Goal: Information Seeking & Learning: Learn about a topic

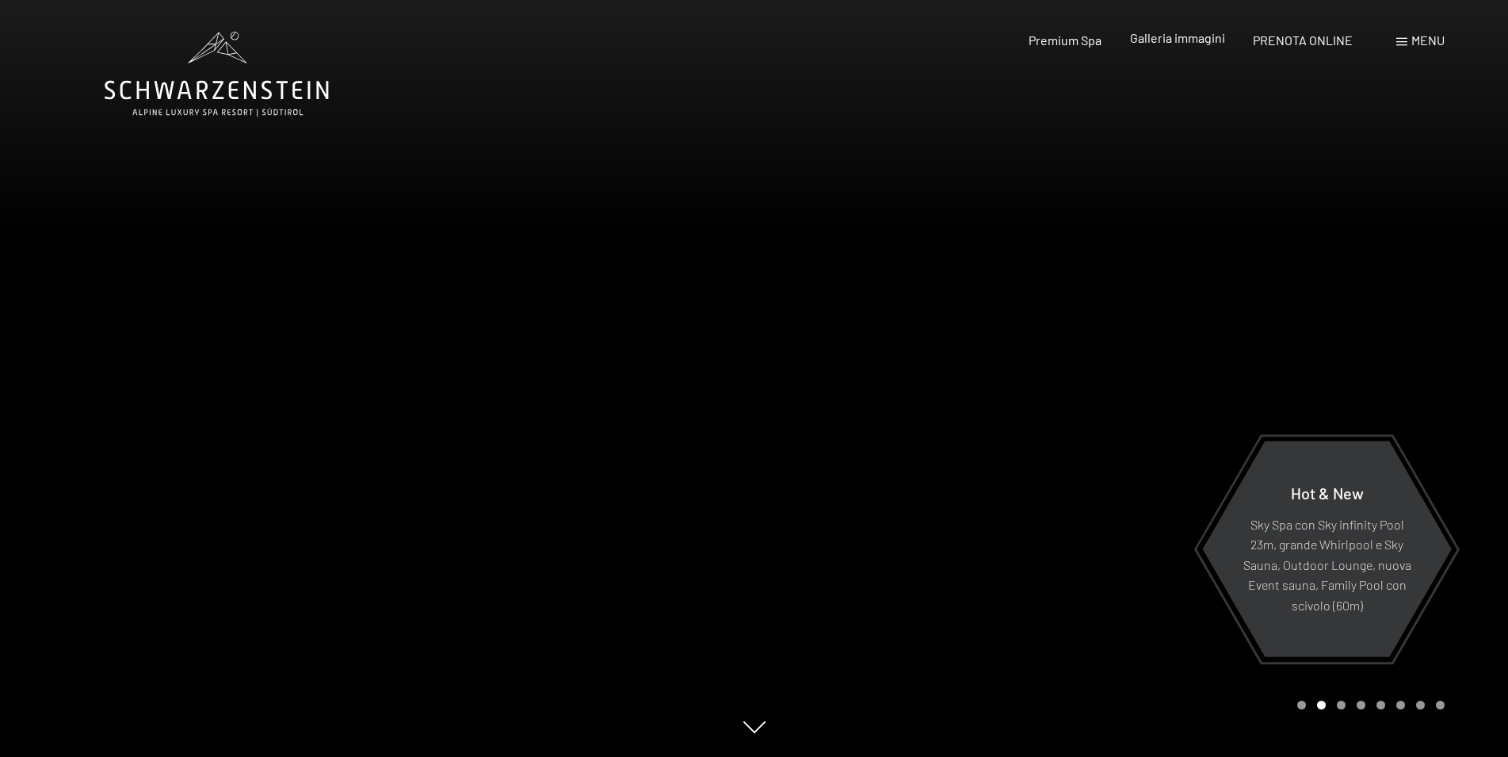
click at [1158, 39] on span "Galleria immagini" at bounding box center [1177, 37] width 95 height 15
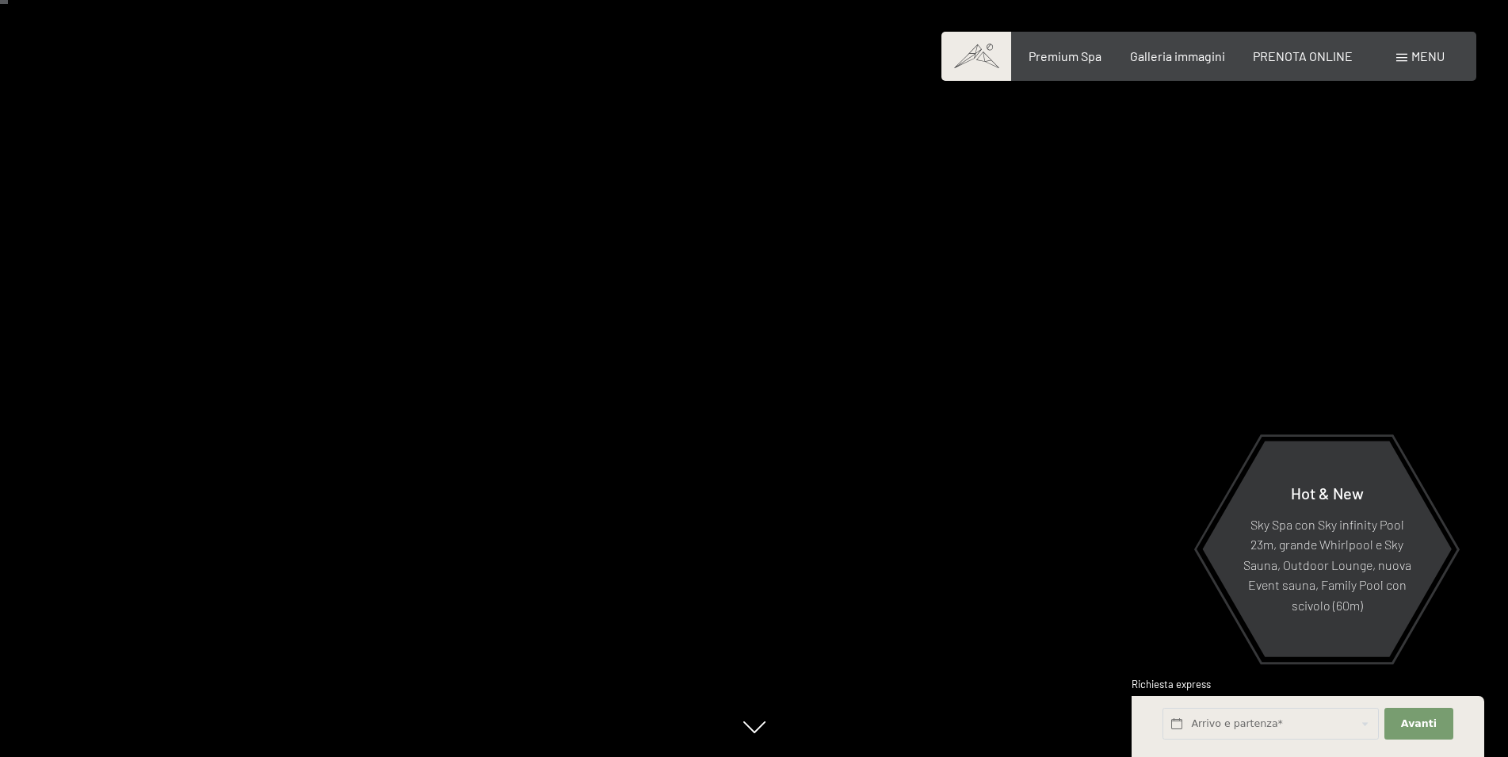
scroll to position [162, 0]
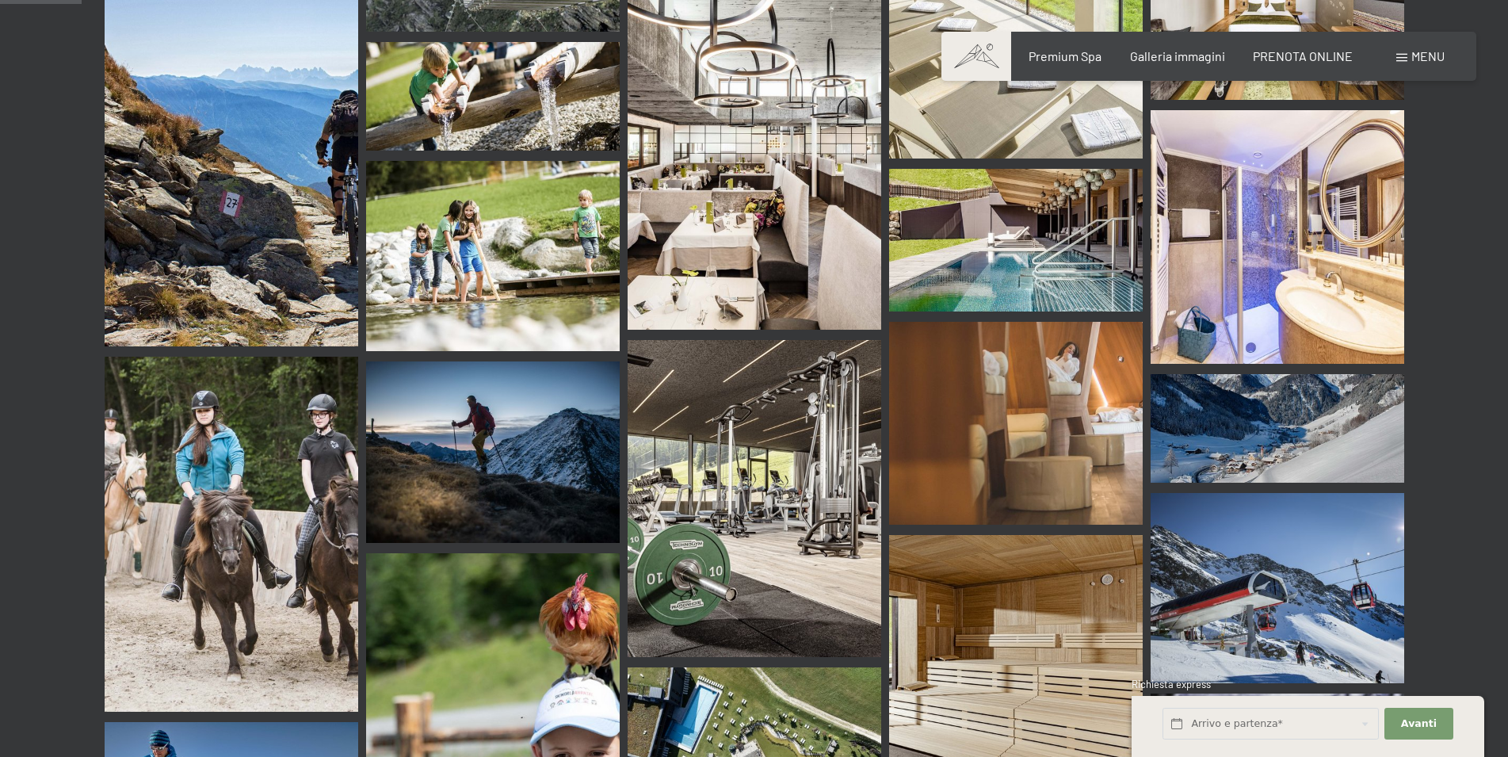
scroll to position [1536, 0]
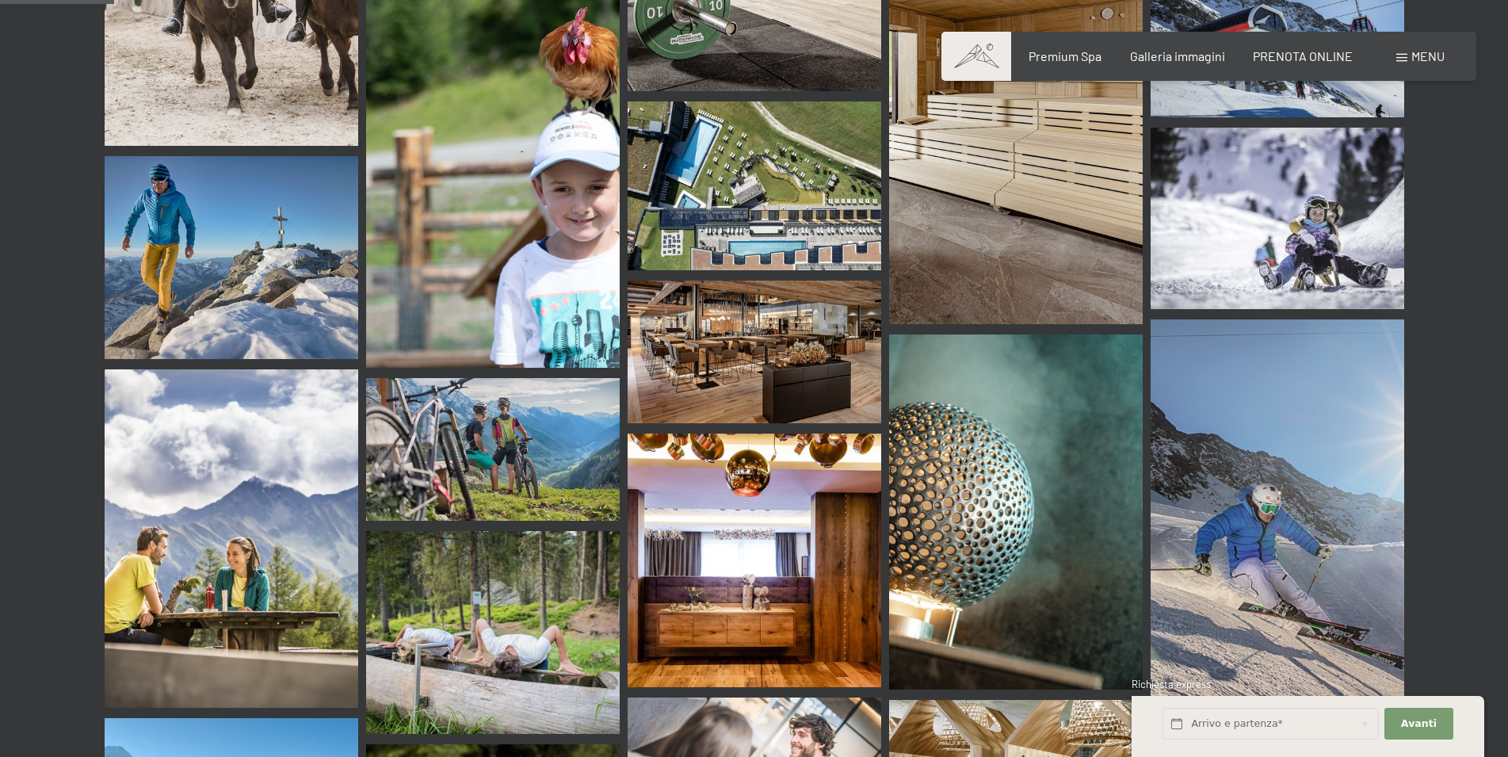
click at [711, 163] on img at bounding box center [755, 185] width 254 height 169
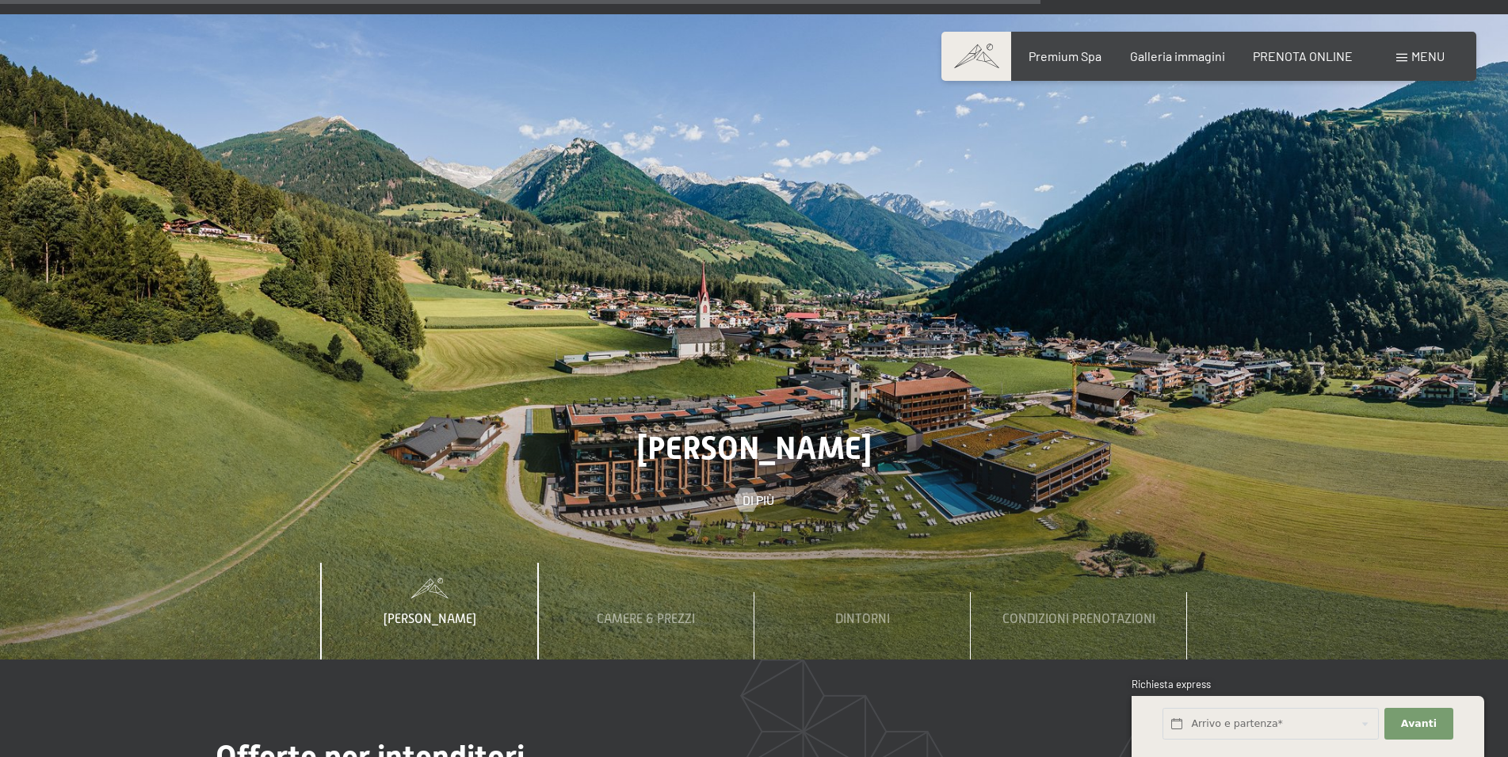
scroll to position [5577, 0]
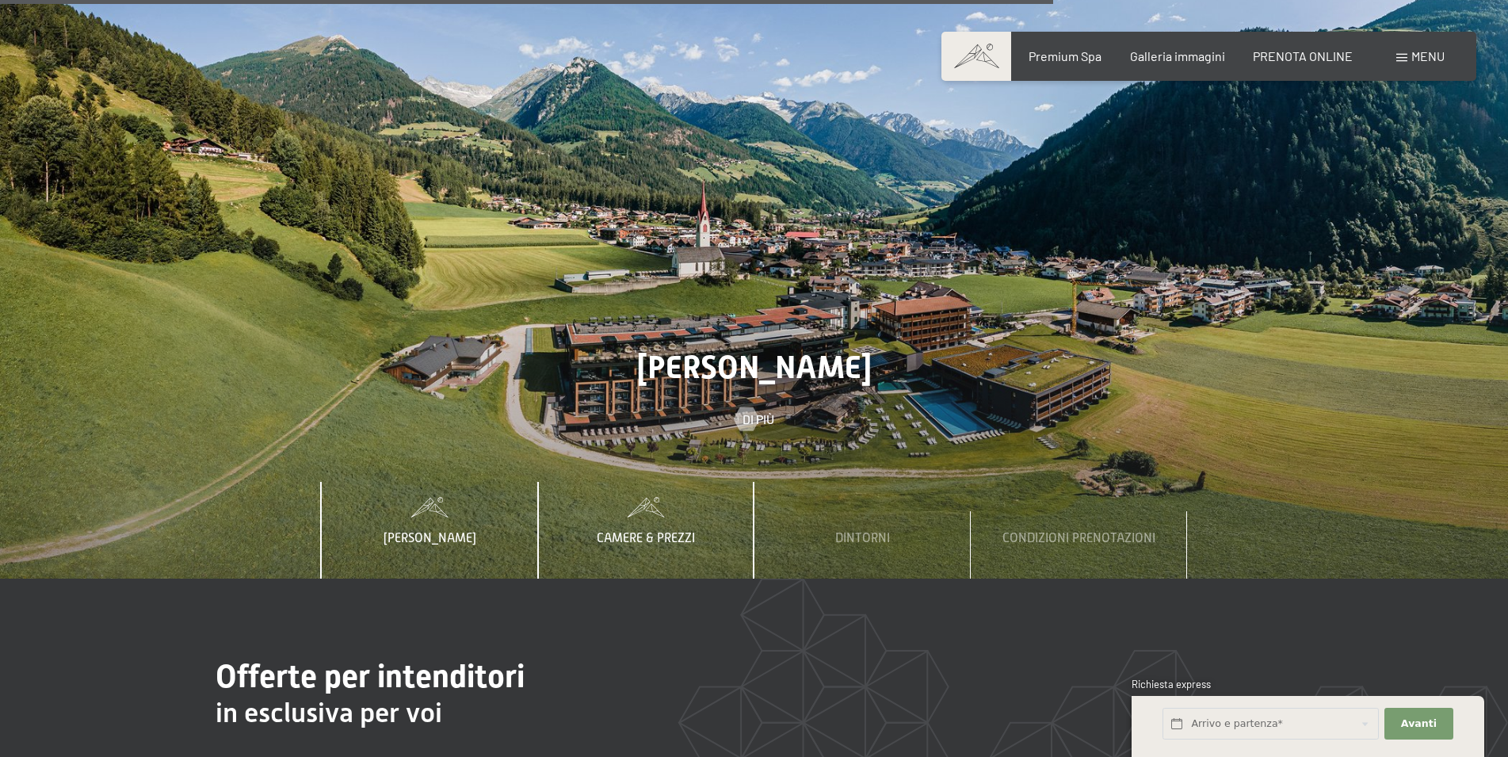
click at [622, 531] on span "Camere & Prezzi" at bounding box center [646, 538] width 98 height 14
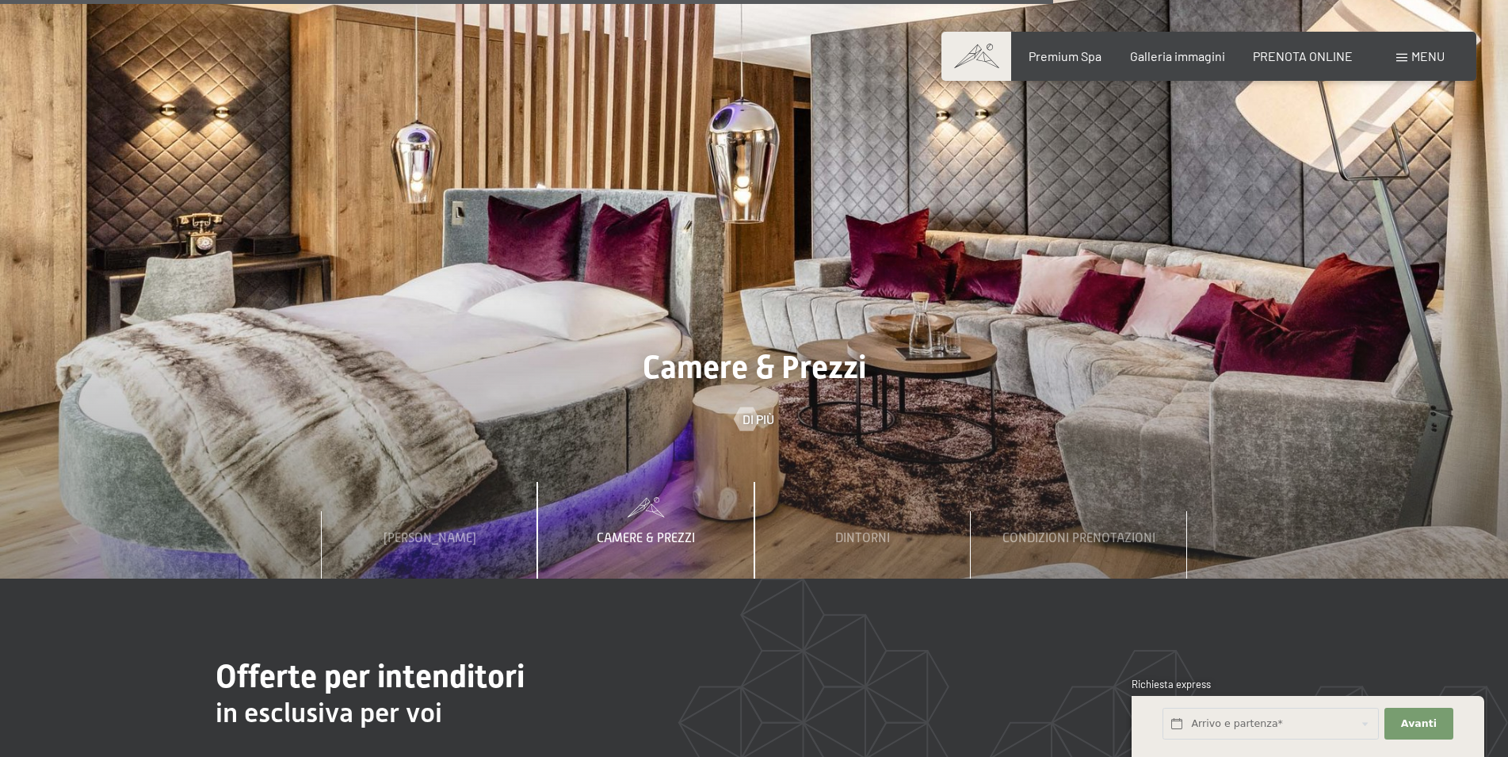
click at [651, 531] on span "Camere & Prezzi" at bounding box center [646, 538] width 98 height 14
click at [753, 407] on div at bounding box center [745, 419] width 13 height 24
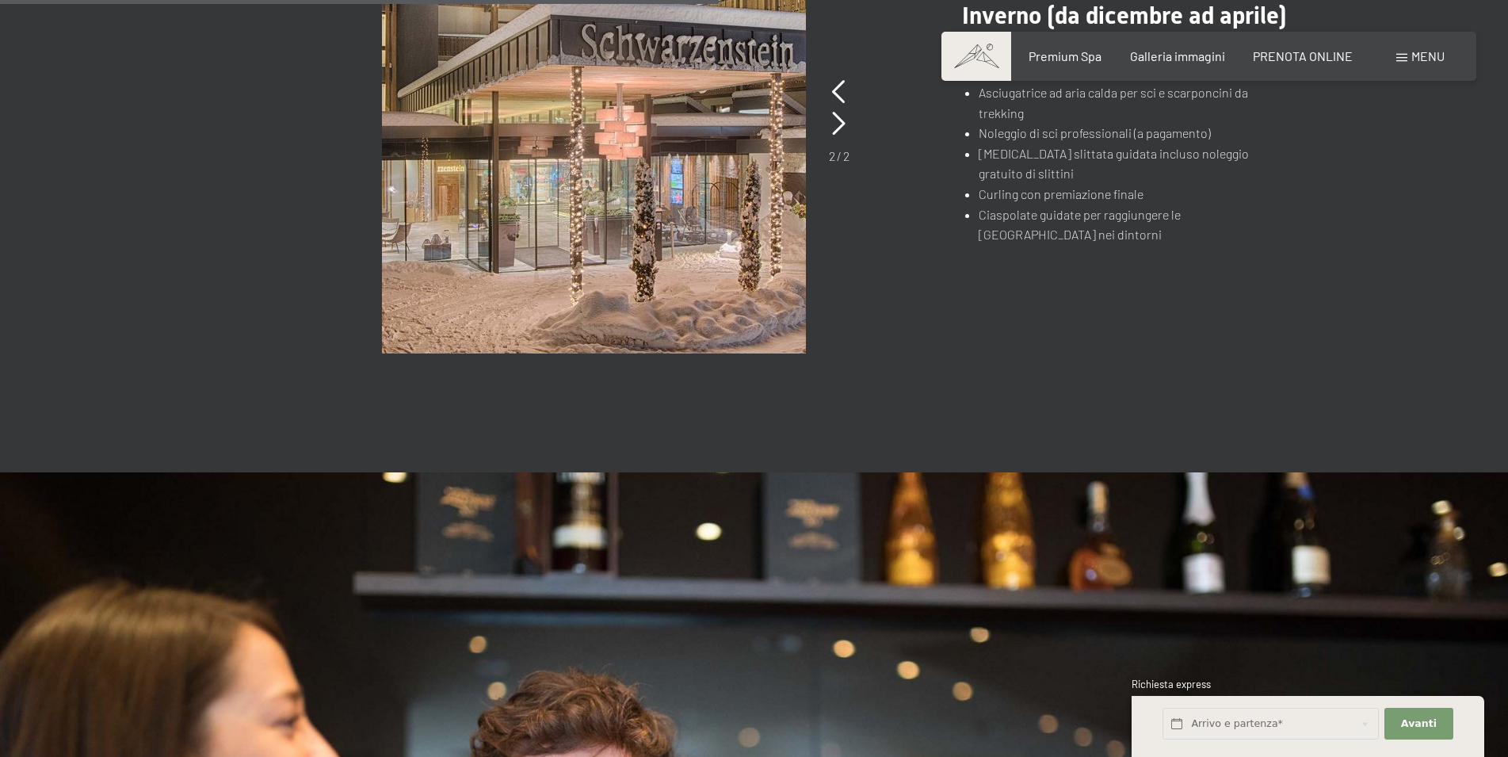
scroll to position [1141, 0]
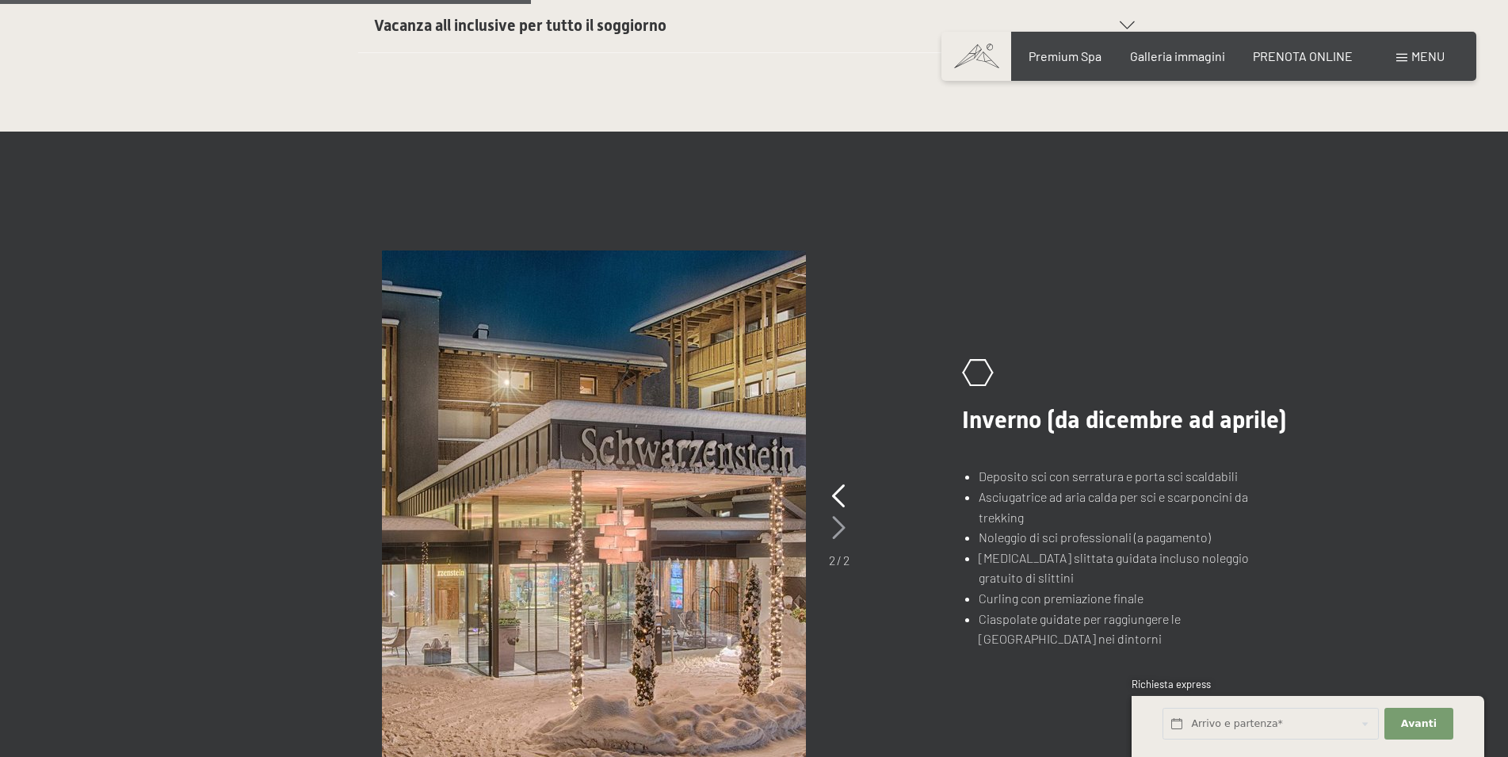
click at [836, 529] on icon at bounding box center [838, 528] width 13 height 24
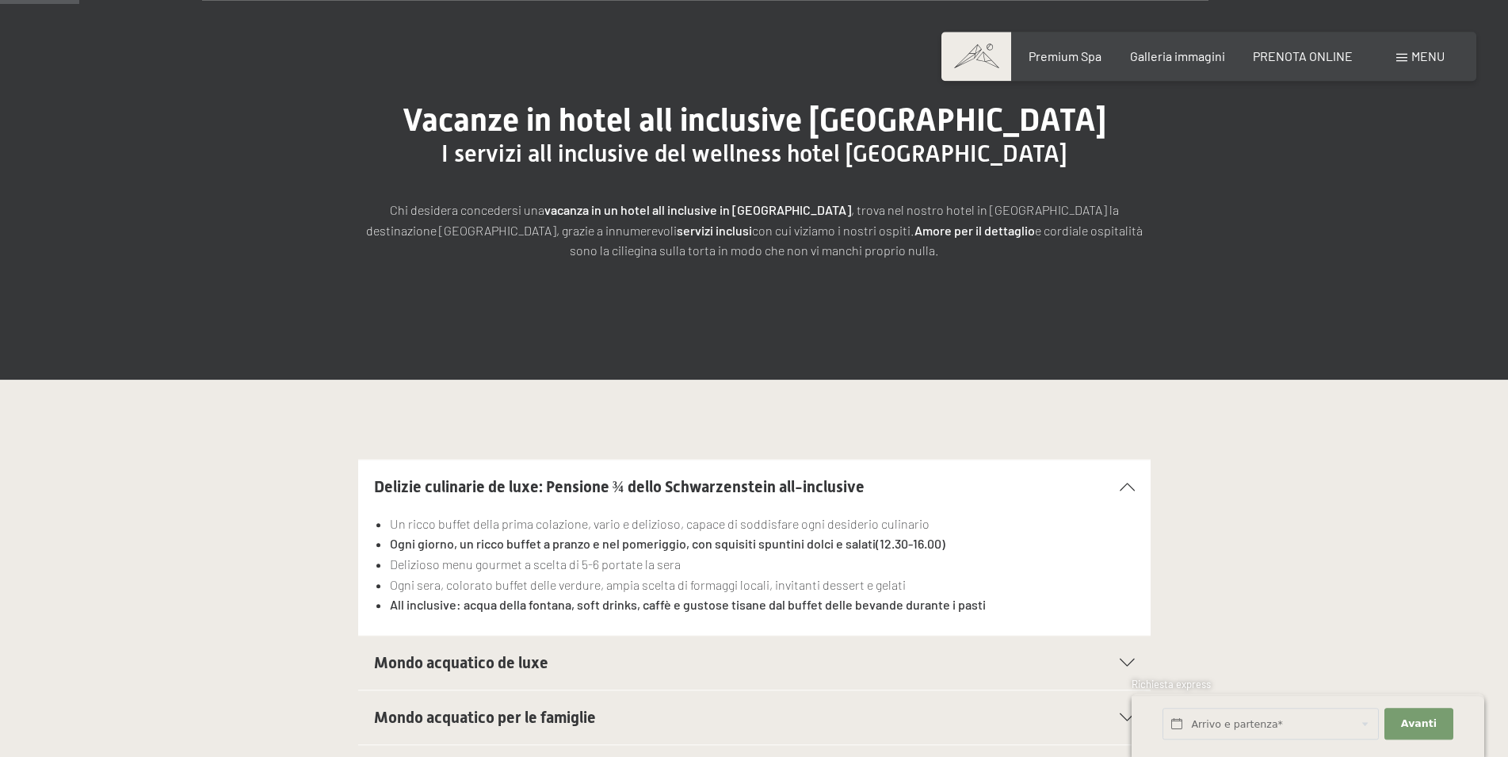
scroll to position [333, 0]
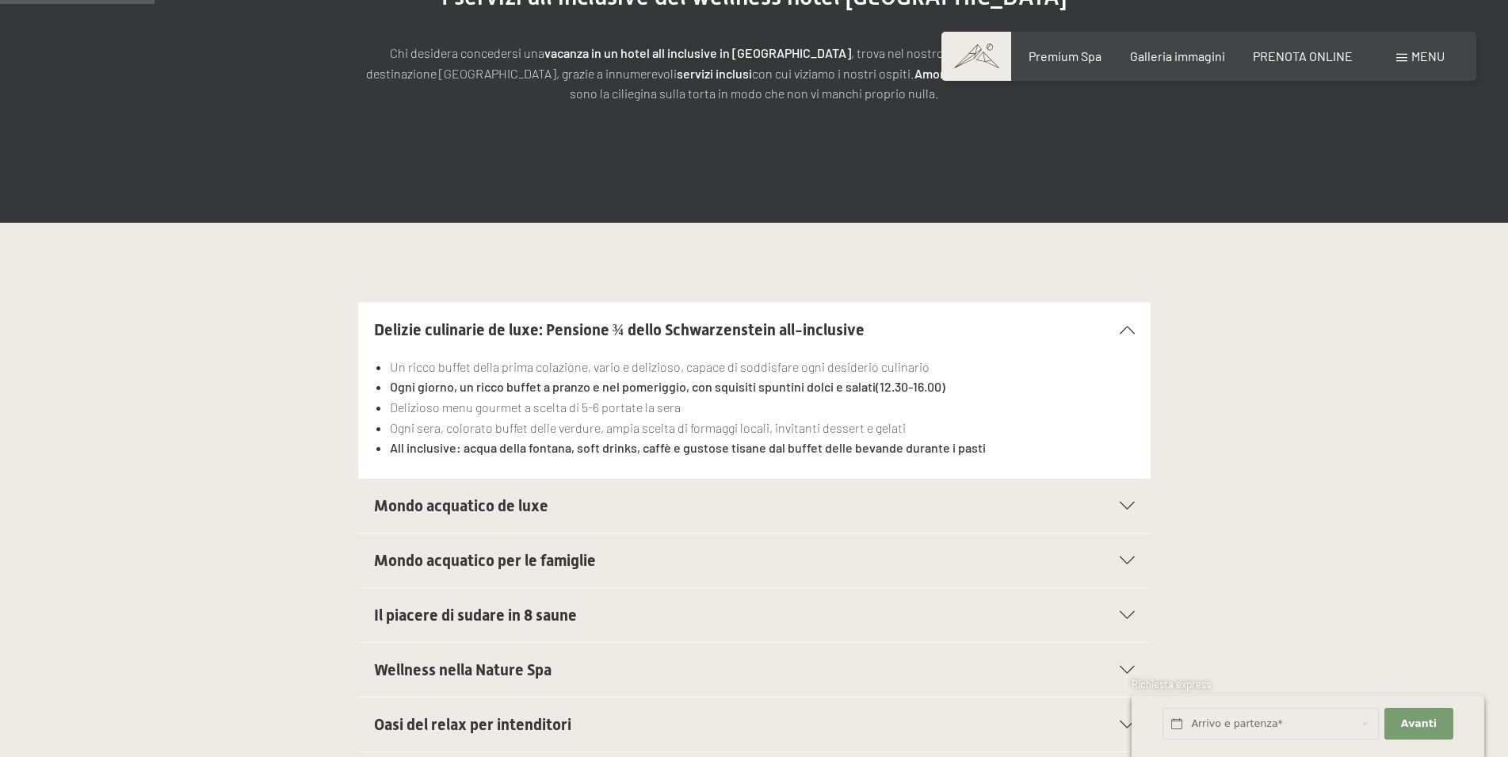
click at [571, 515] on h2 "Mondo acquatico de luxe" at bounding box center [716, 505] width 685 height 22
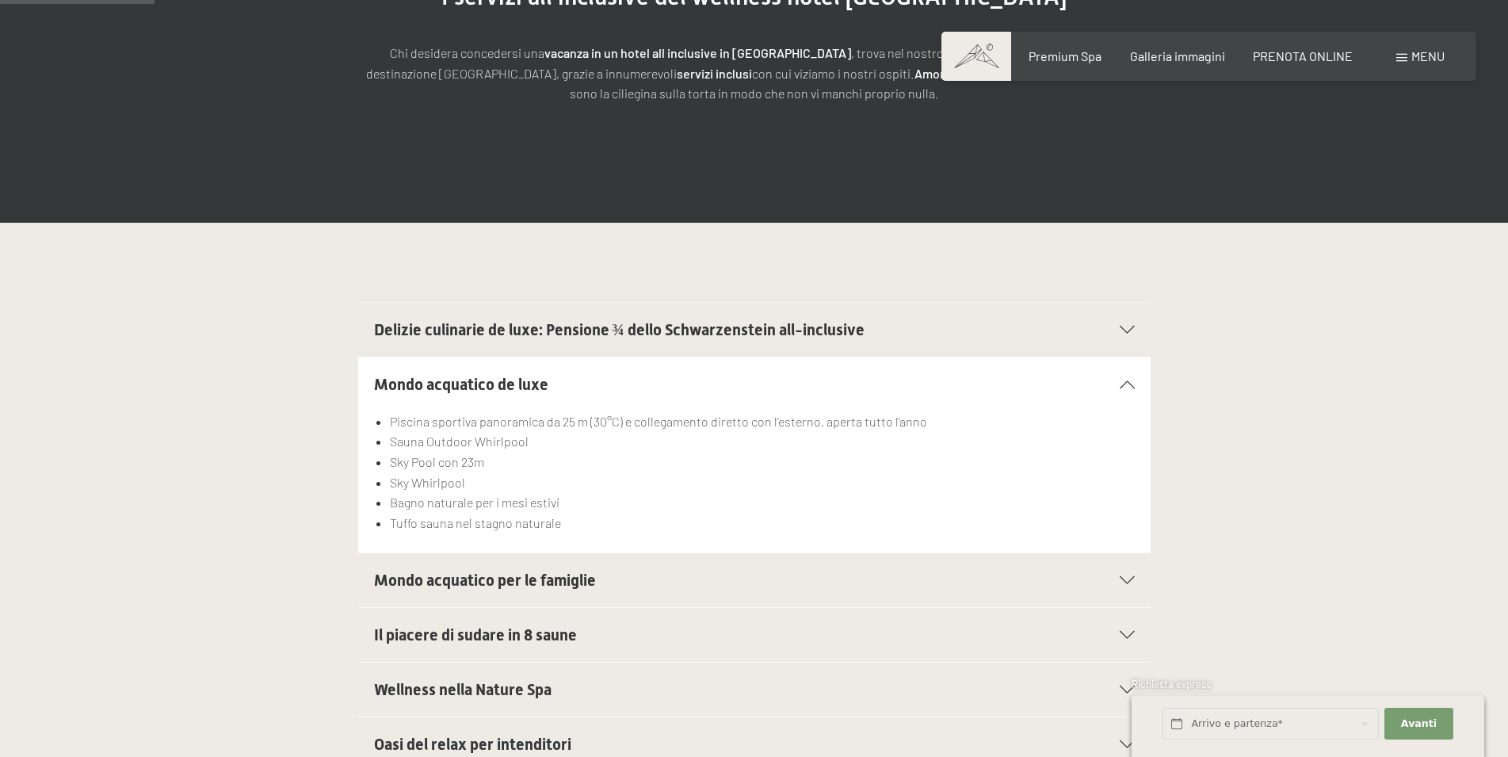
click at [1115, 387] on div at bounding box center [1117, 384] width 35 height 8
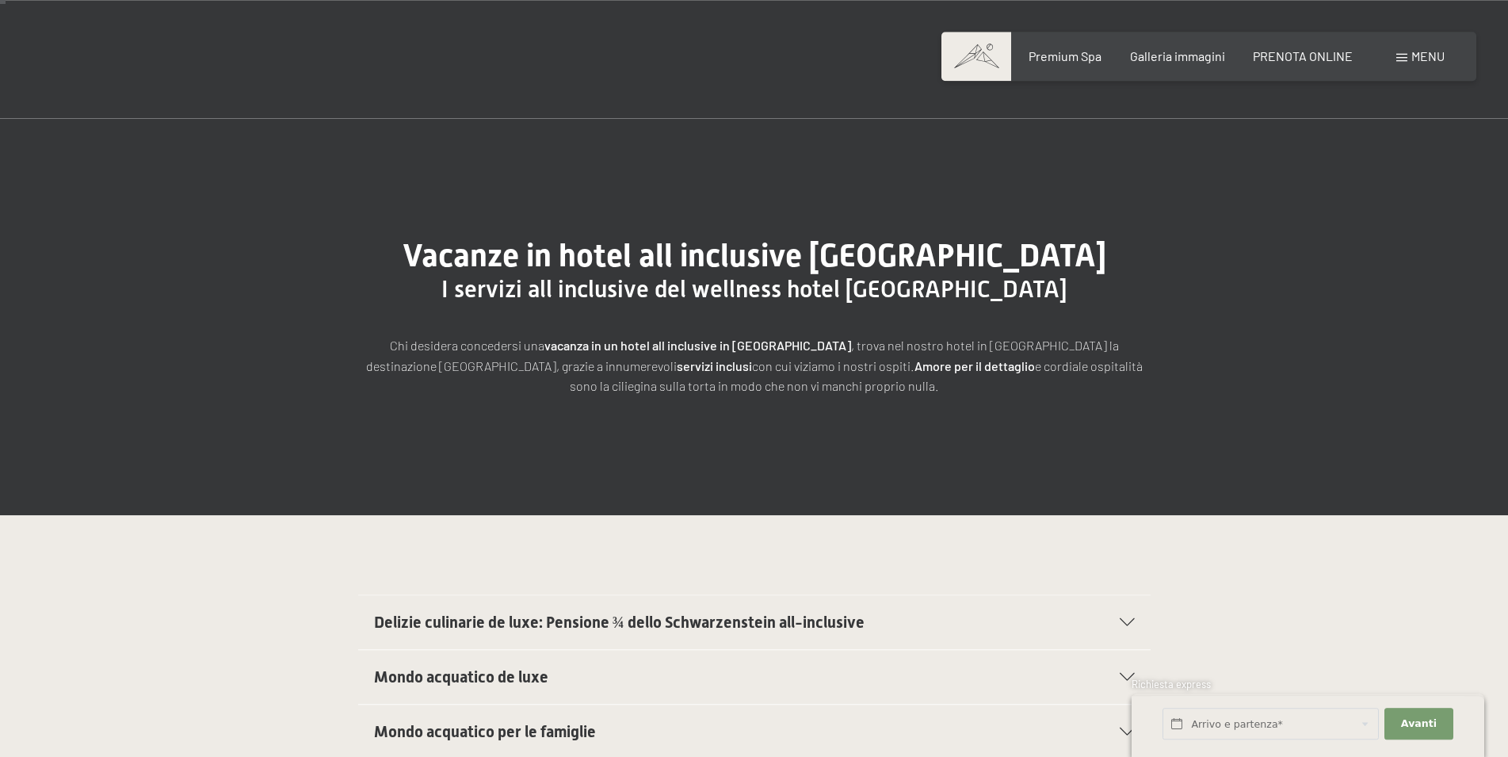
scroll to position [0, 0]
